Goal: Transaction & Acquisition: Purchase product/service

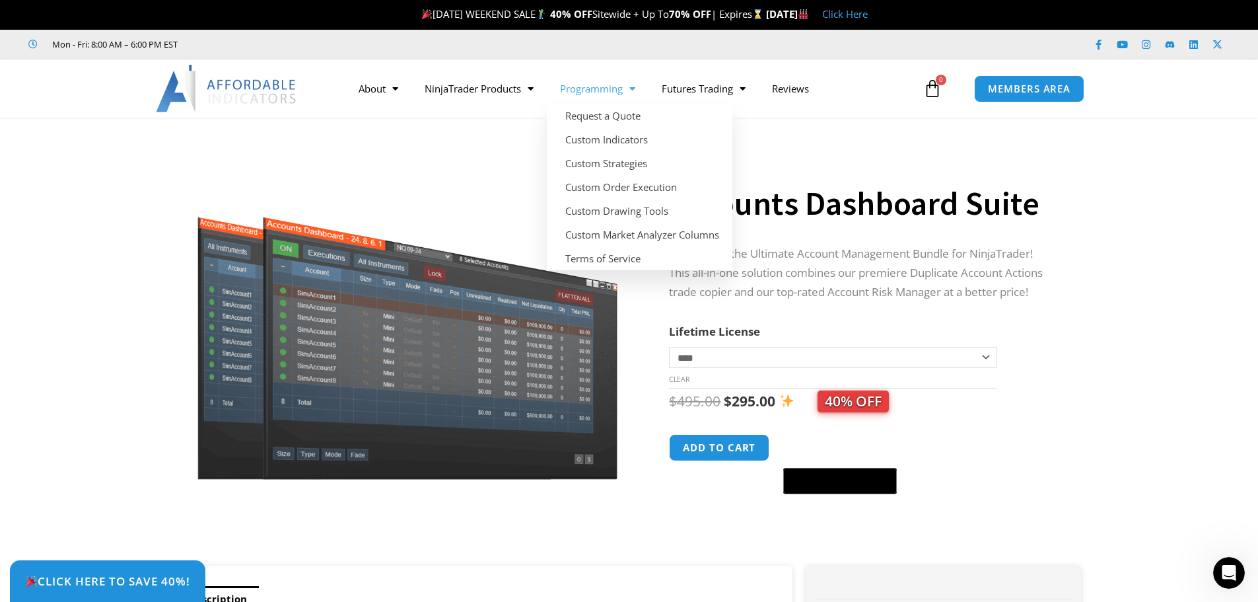
click at [633, 92] on span "Menu" at bounding box center [629, 88] width 13 height 23
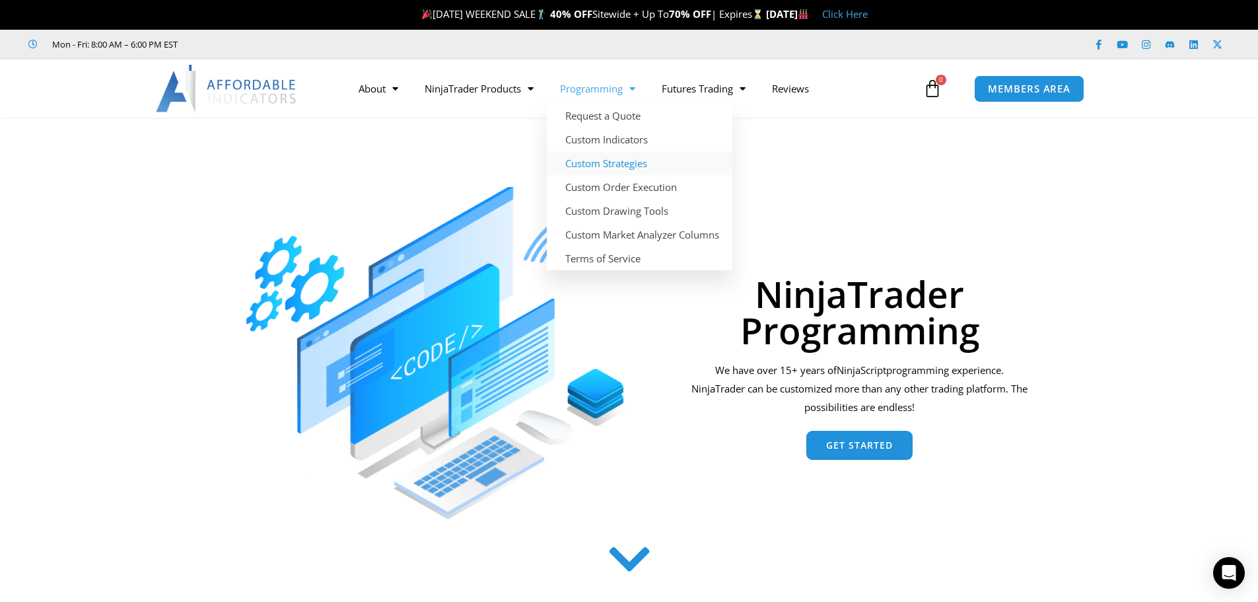
click at [611, 162] on link "Custom Strategies" at bounding box center [640, 163] width 186 height 24
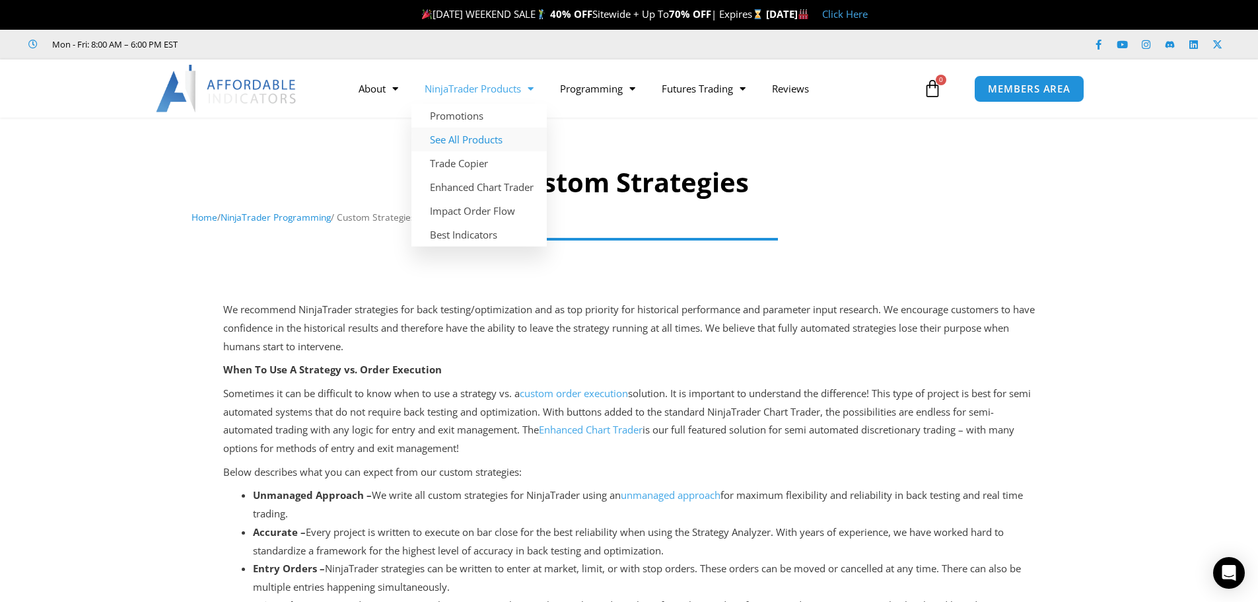
click at [493, 137] on link "See All Products" at bounding box center [478, 139] width 135 height 24
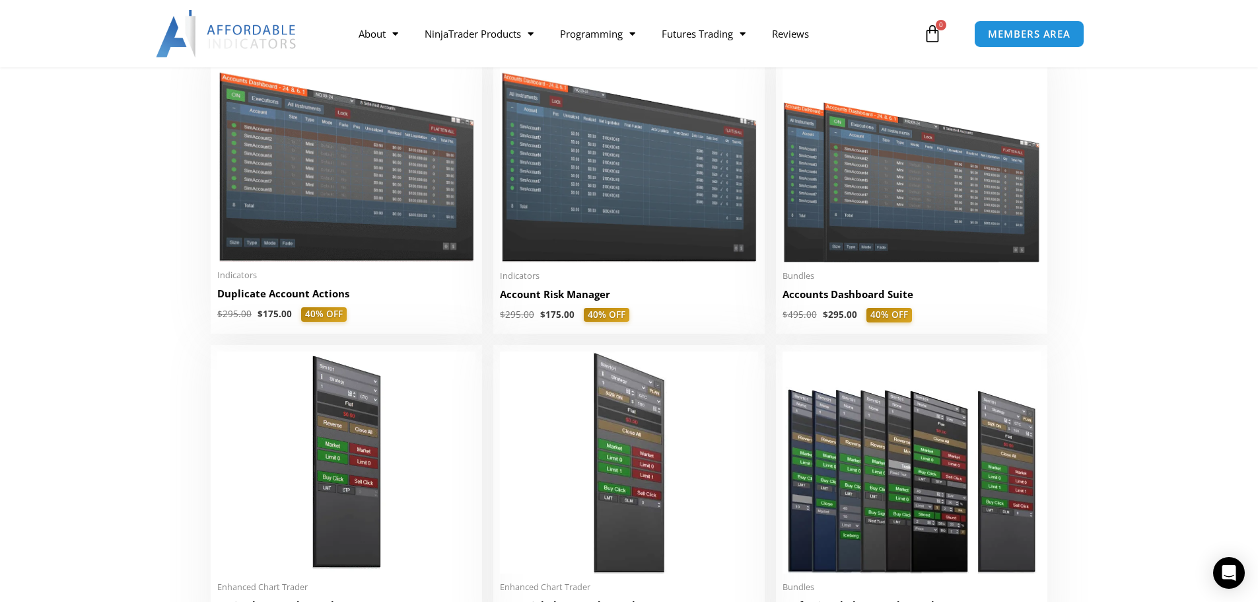
scroll to position [264, 0]
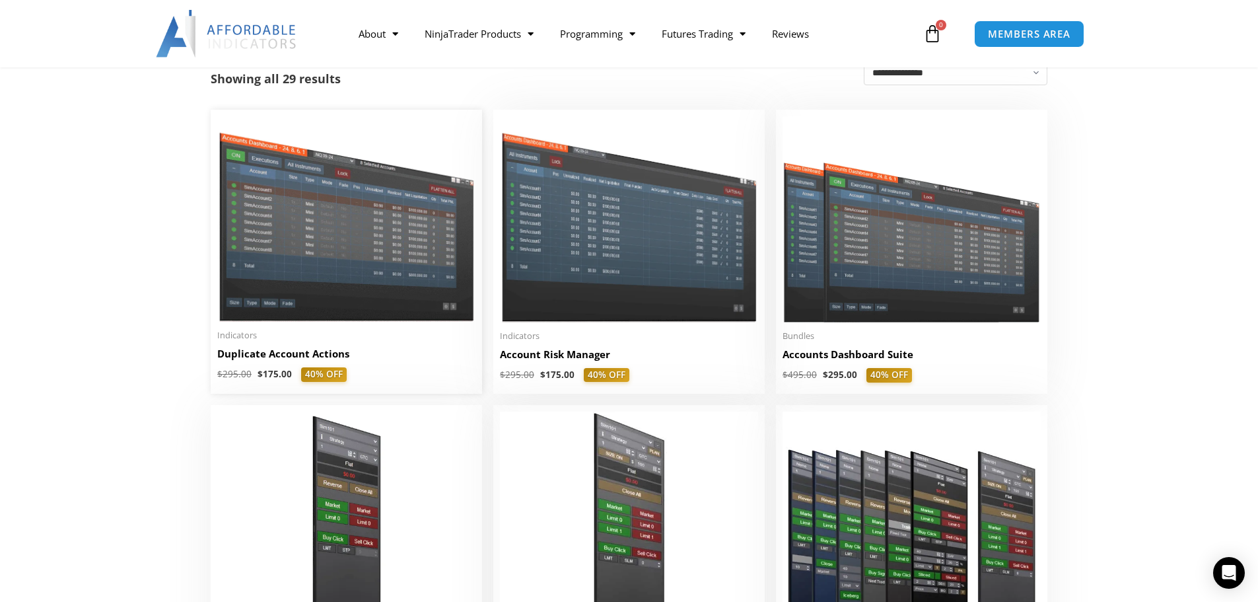
click at [425, 250] on img at bounding box center [346, 218] width 258 height 205
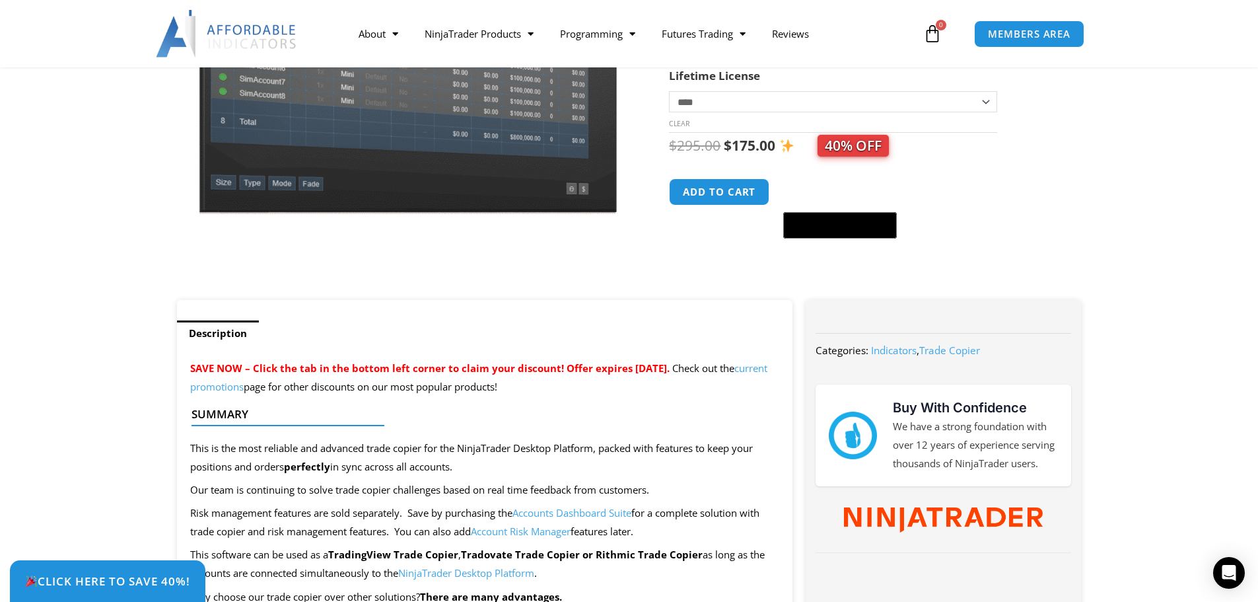
scroll to position [66, 0]
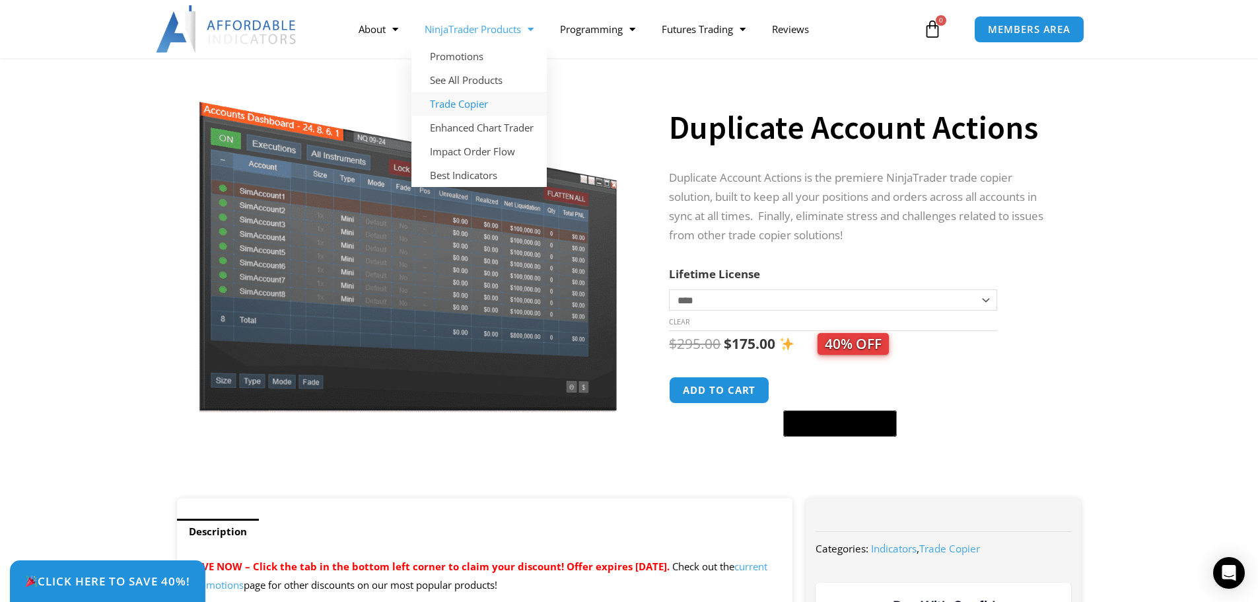
click at [477, 104] on link "Trade Copier" at bounding box center [478, 104] width 135 height 24
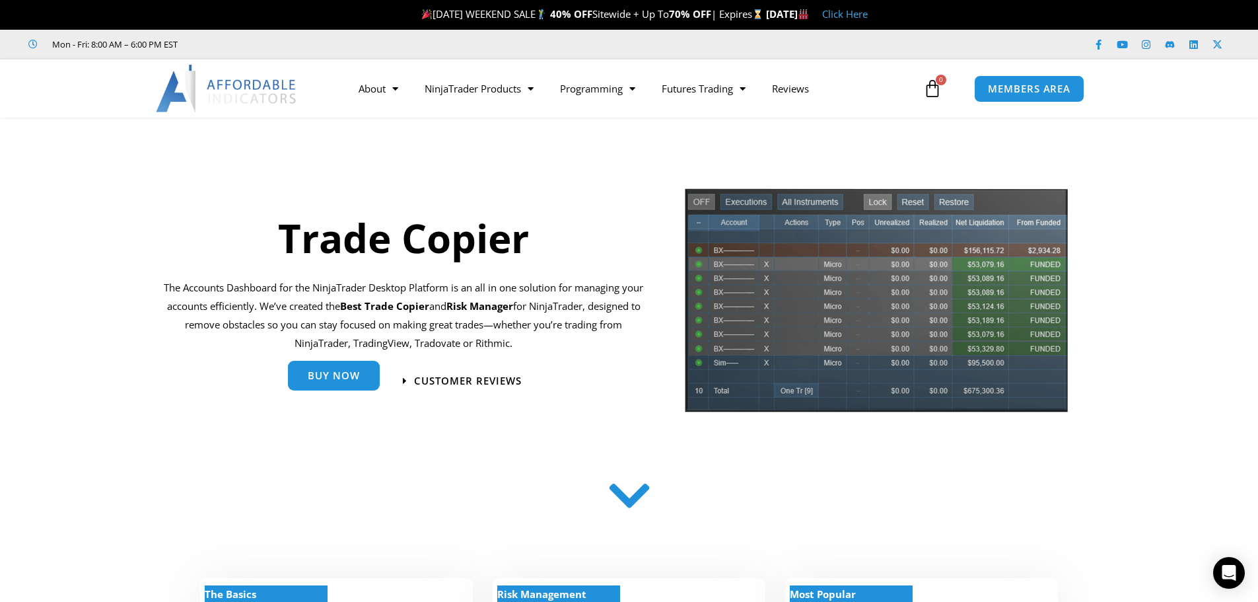
click at [369, 375] on link "Buy Now" at bounding box center [334, 376] width 92 height 30
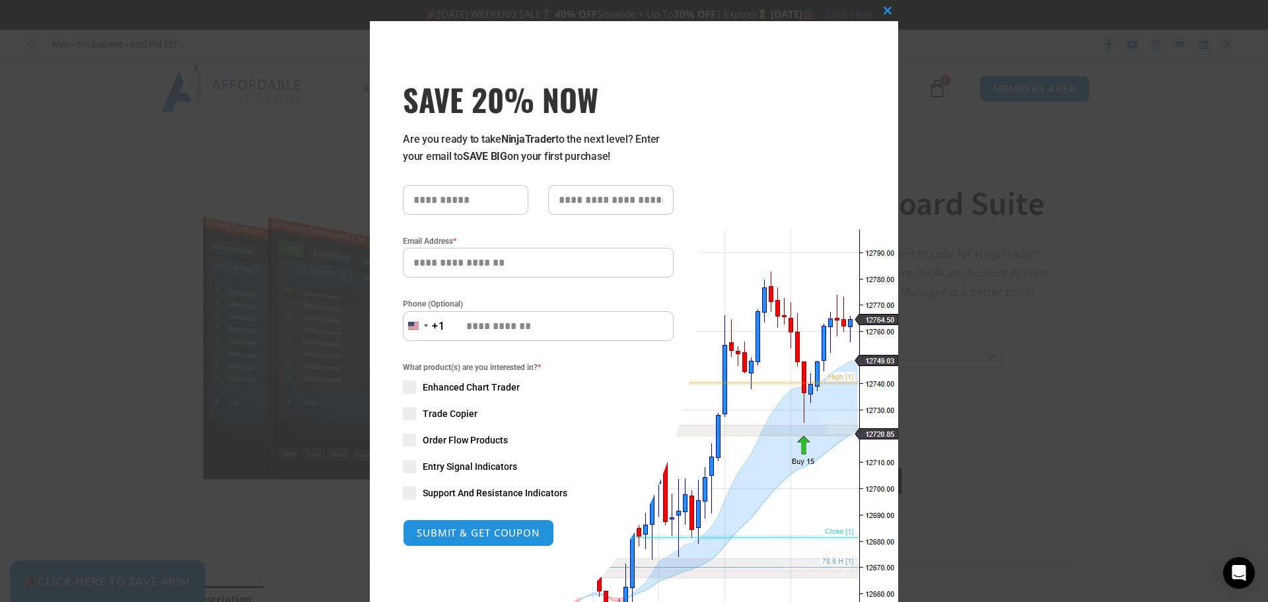
click at [1040, 169] on div "Close this module SAVE 20% NOW Are you ready to take NinjaTrader to the next le…" at bounding box center [634, 301] width 1268 height 602
